Goal: Check status: Check status

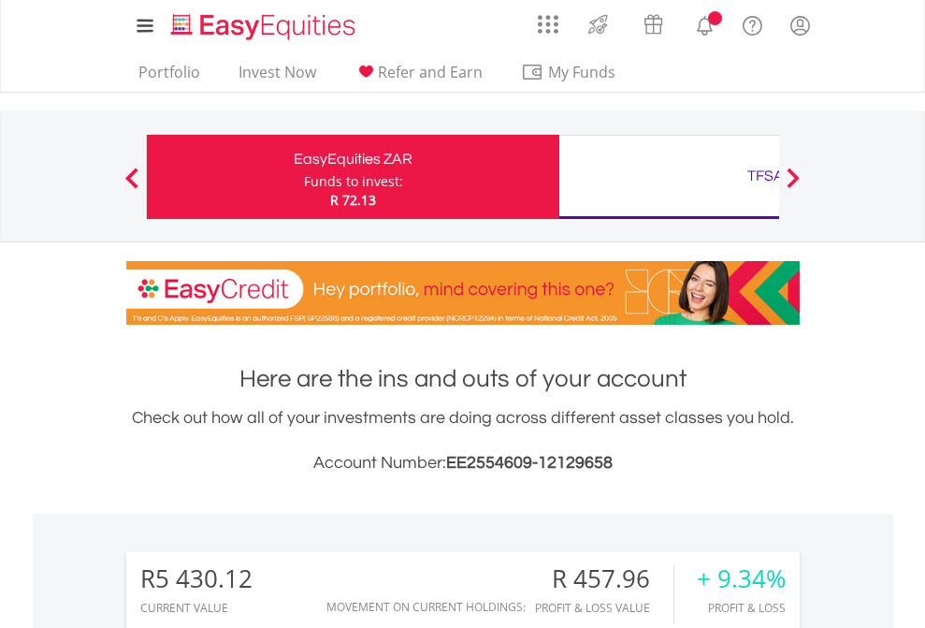
scroll to position [180, 294]
click at [304, 177] on div "Funds to invest:" at bounding box center [353, 181] width 99 height 19
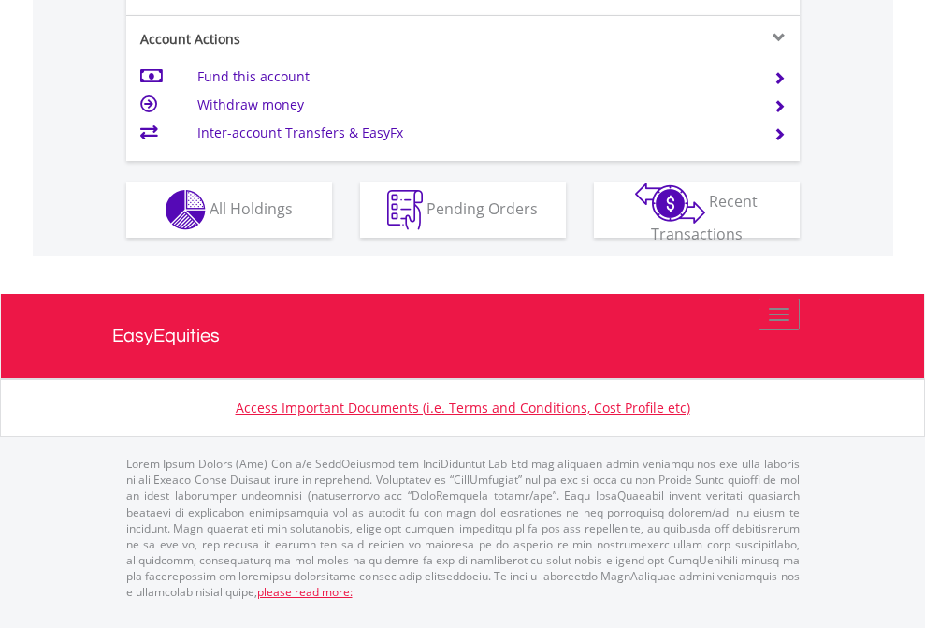
scroll to position [1632, 0]
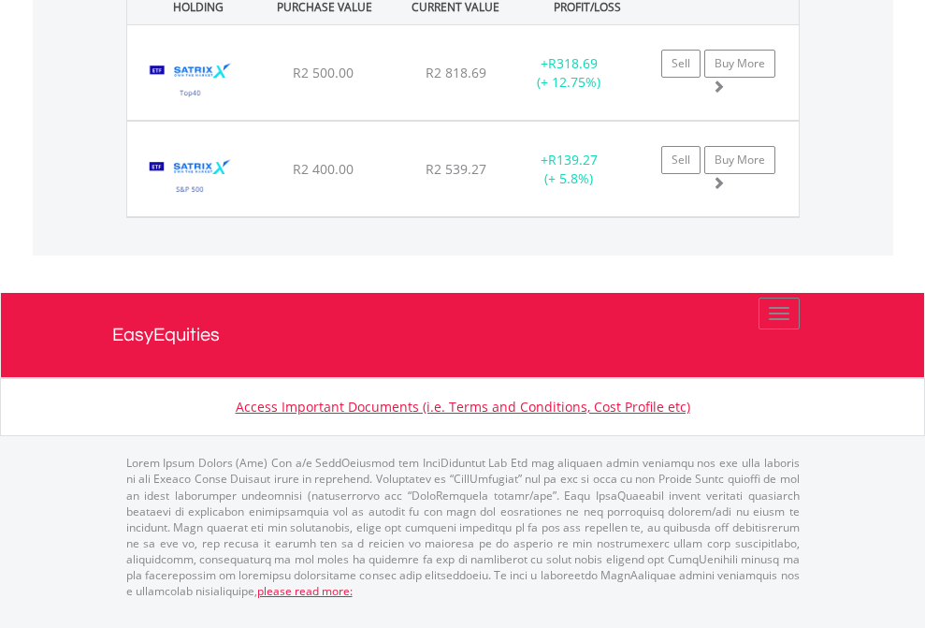
scroll to position [180, 294]
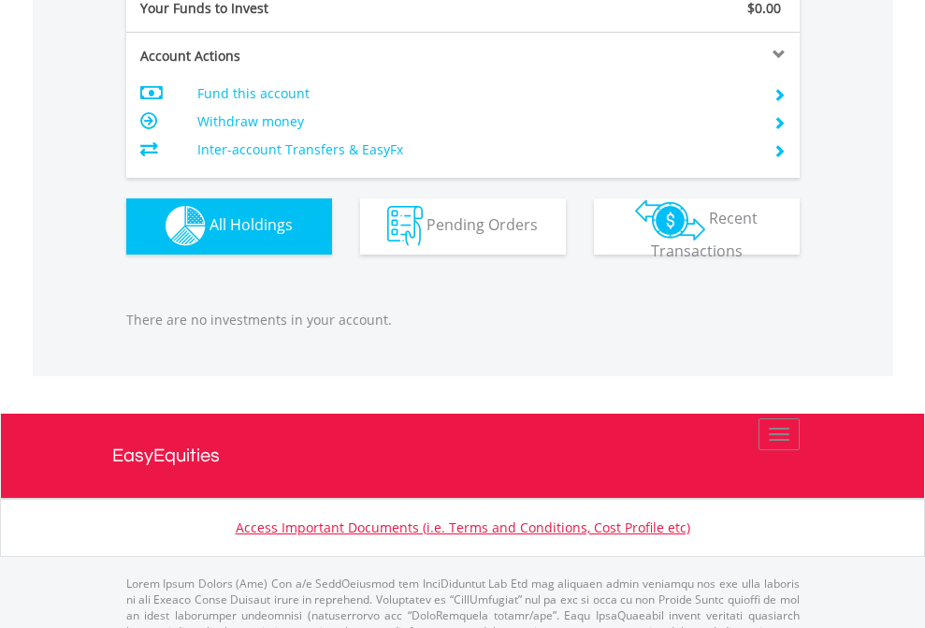
scroll to position [1852, 0]
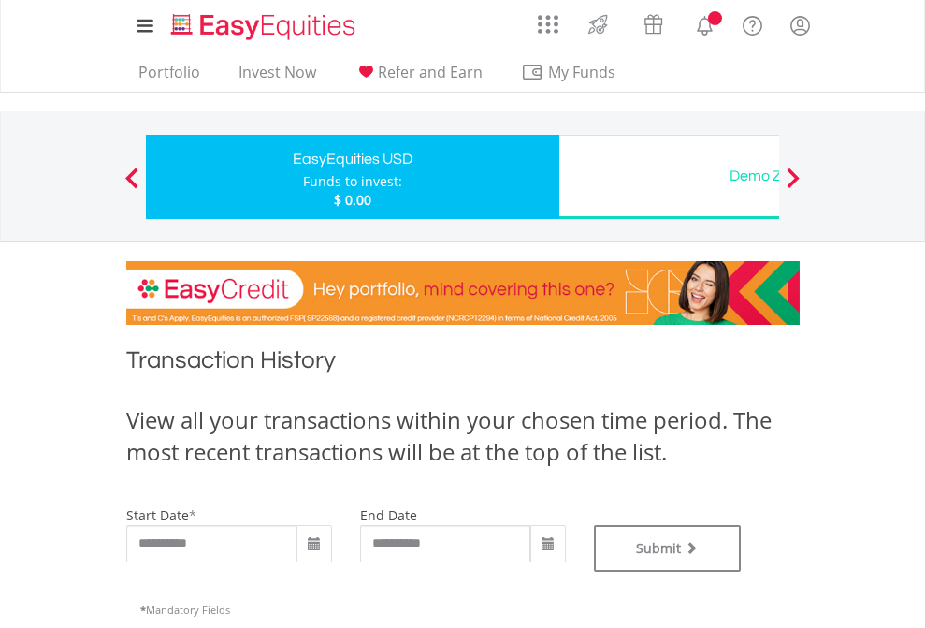
type input "**********"
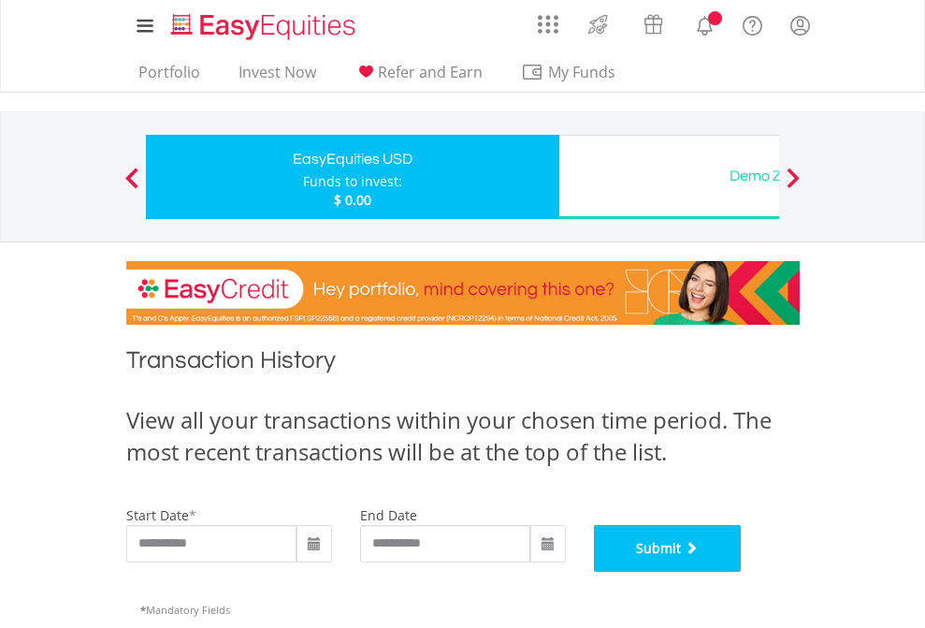
click at [742, 571] on button "Submit" at bounding box center [668, 548] width 148 height 47
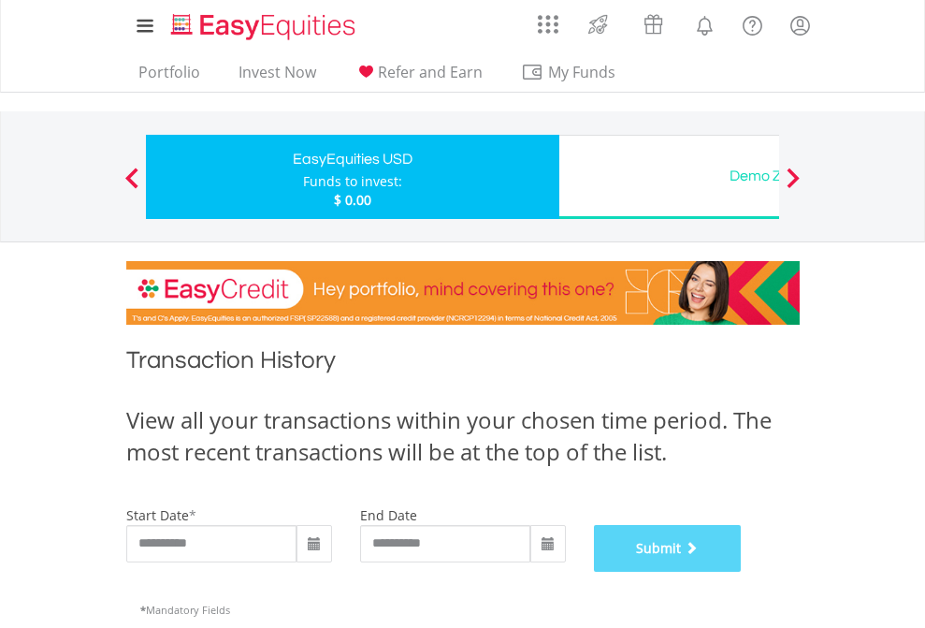
scroll to position [758, 0]
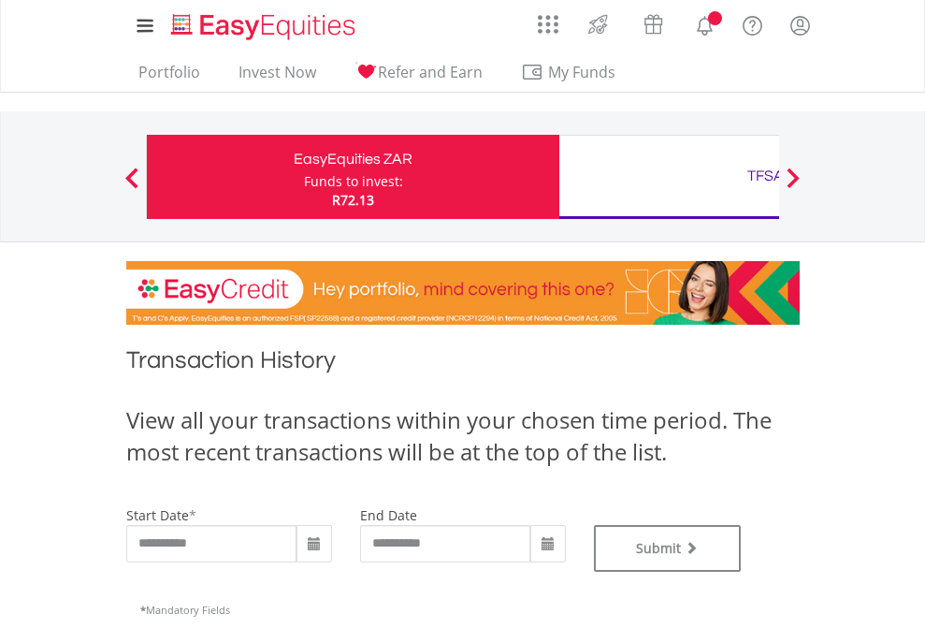
click at [669, 177] on div "TFSA" at bounding box center [765, 176] width 390 height 26
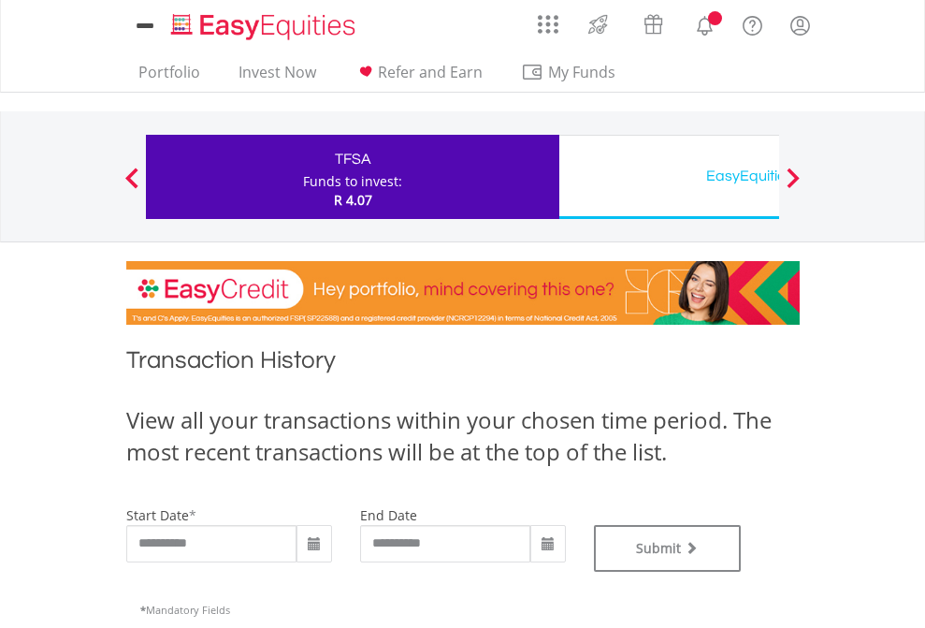
type input "**********"
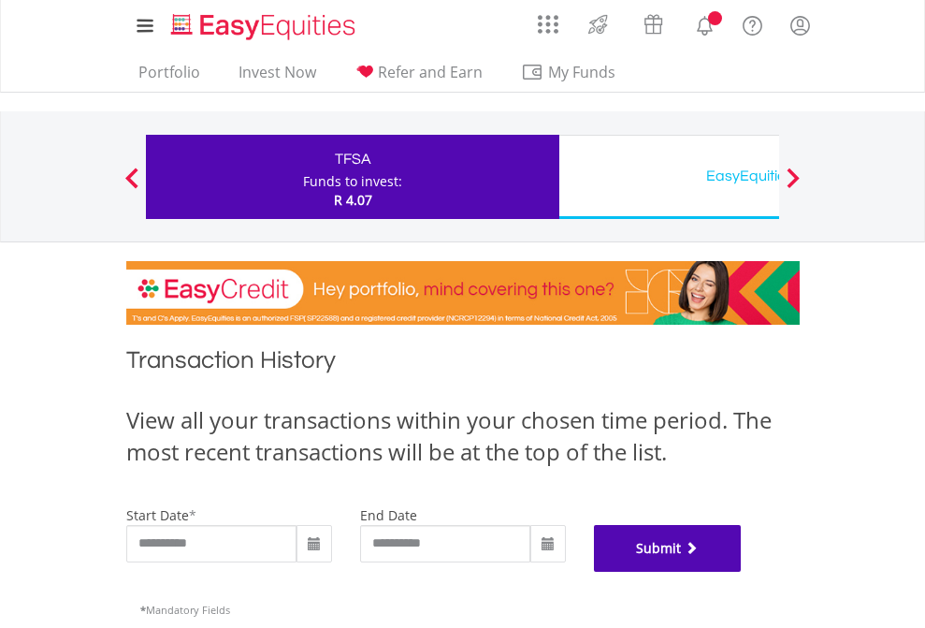
click at [742, 571] on button "Submit" at bounding box center [668, 548] width 148 height 47
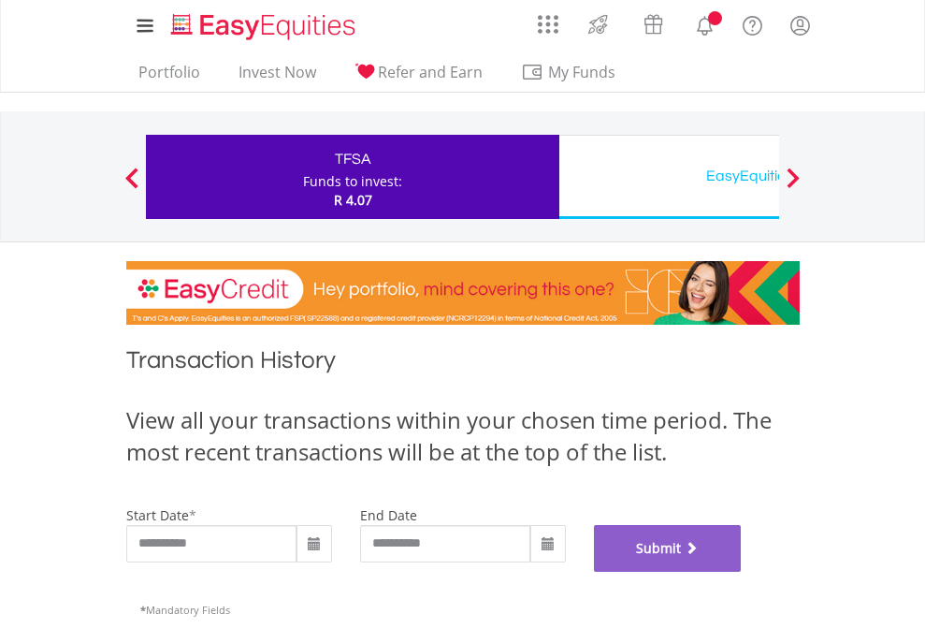
scroll to position [758, 0]
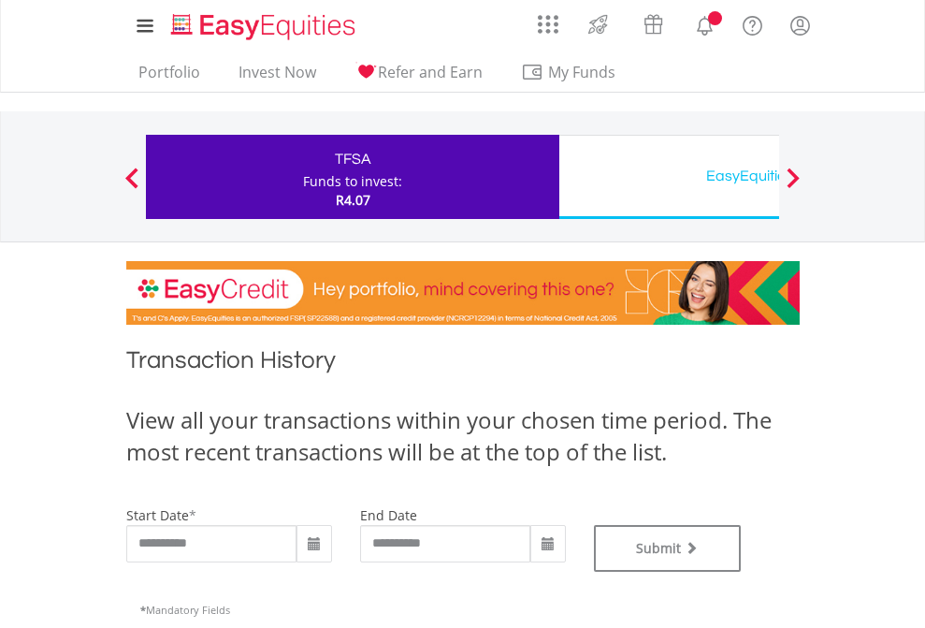
click at [669, 177] on div "EasyEquities USD" at bounding box center [765, 176] width 390 height 26
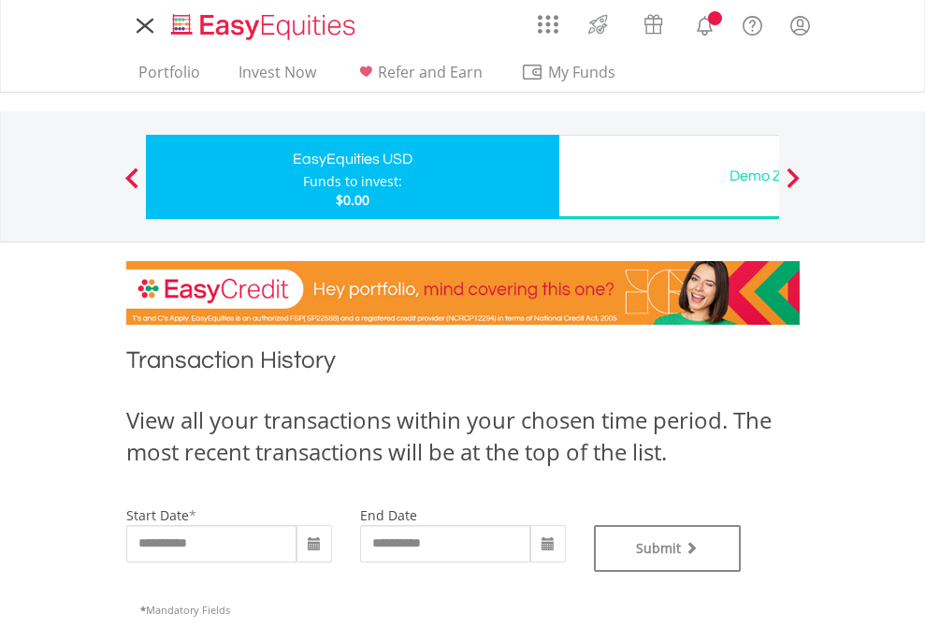
type input "**********"
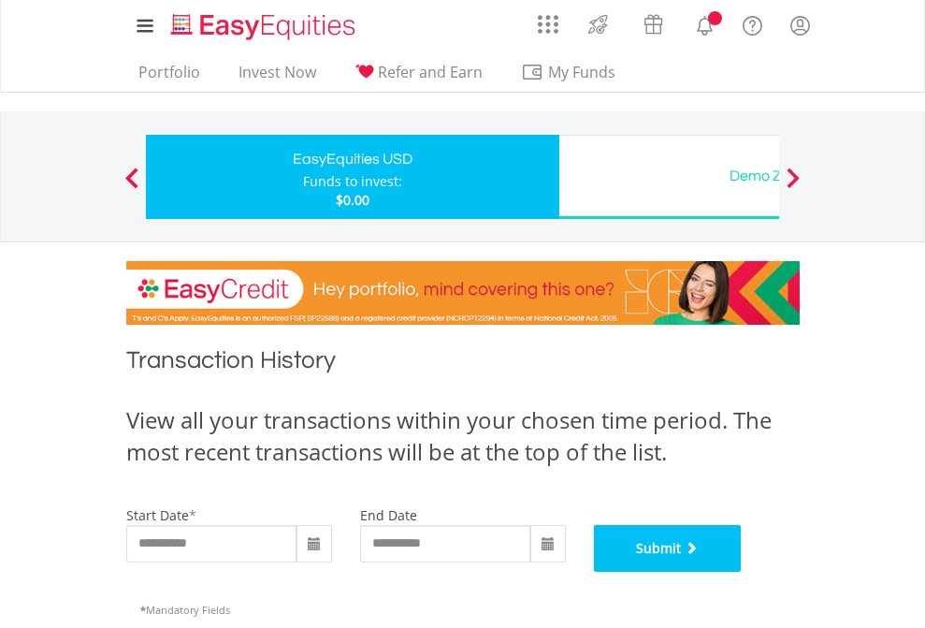
click at [742, 571] on button "Submit" at bounding box center [668, 548] width 148 height 47
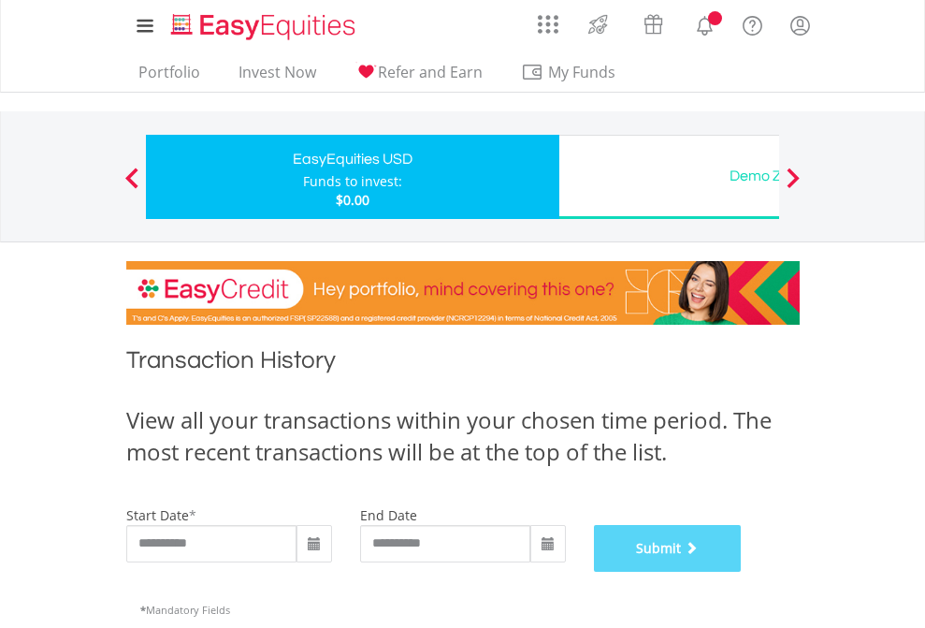
scroll to position [758, 0]
